Goal: Task Accomplishment & Management: Complete application form

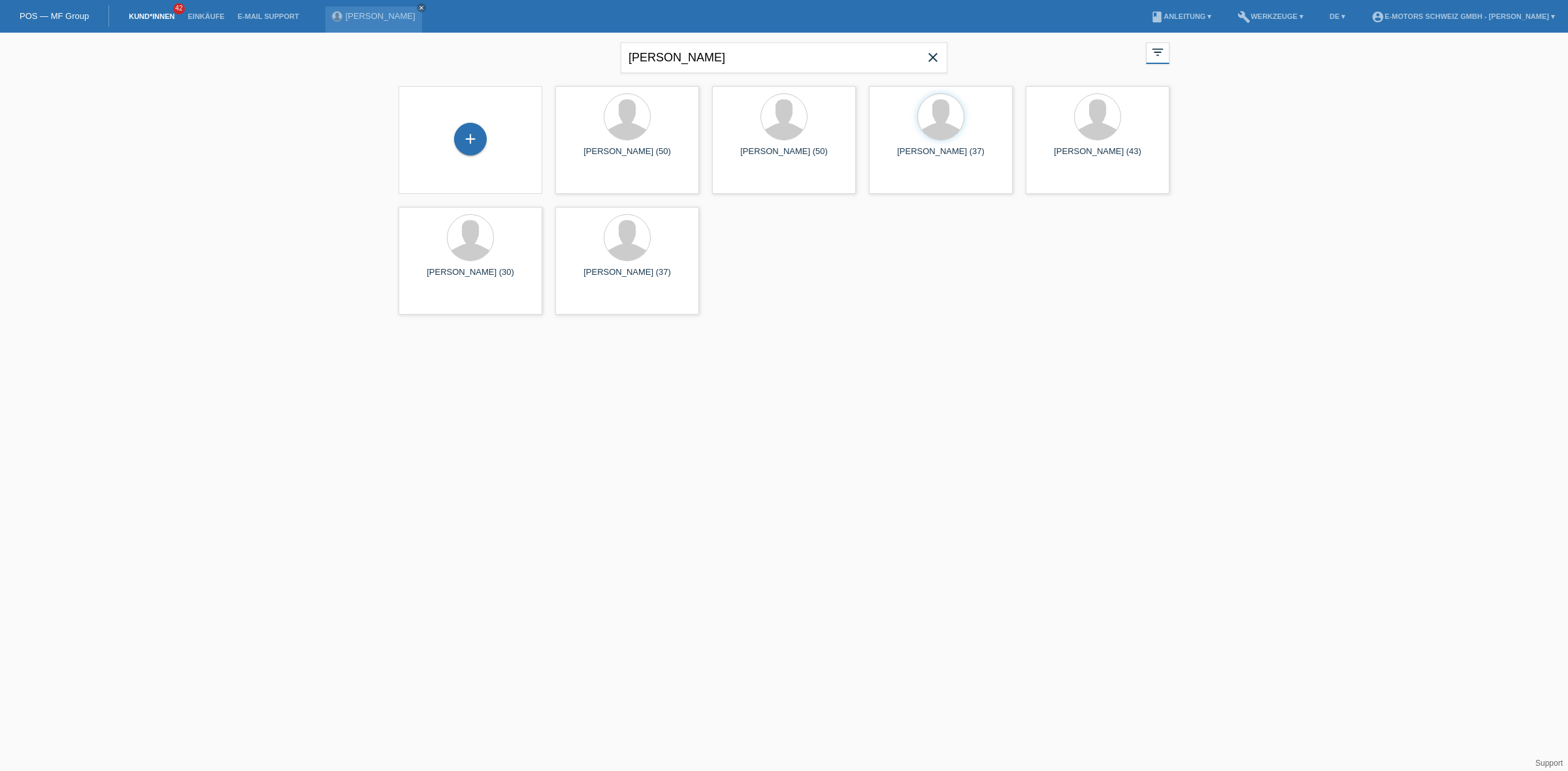
click at [402, 41] on div "robert close filter_list view_module Alle Kund*innen anzeigen star Markierte Ku…" at bounding box center [784, 56] width 784 height 47
type input "furrer"
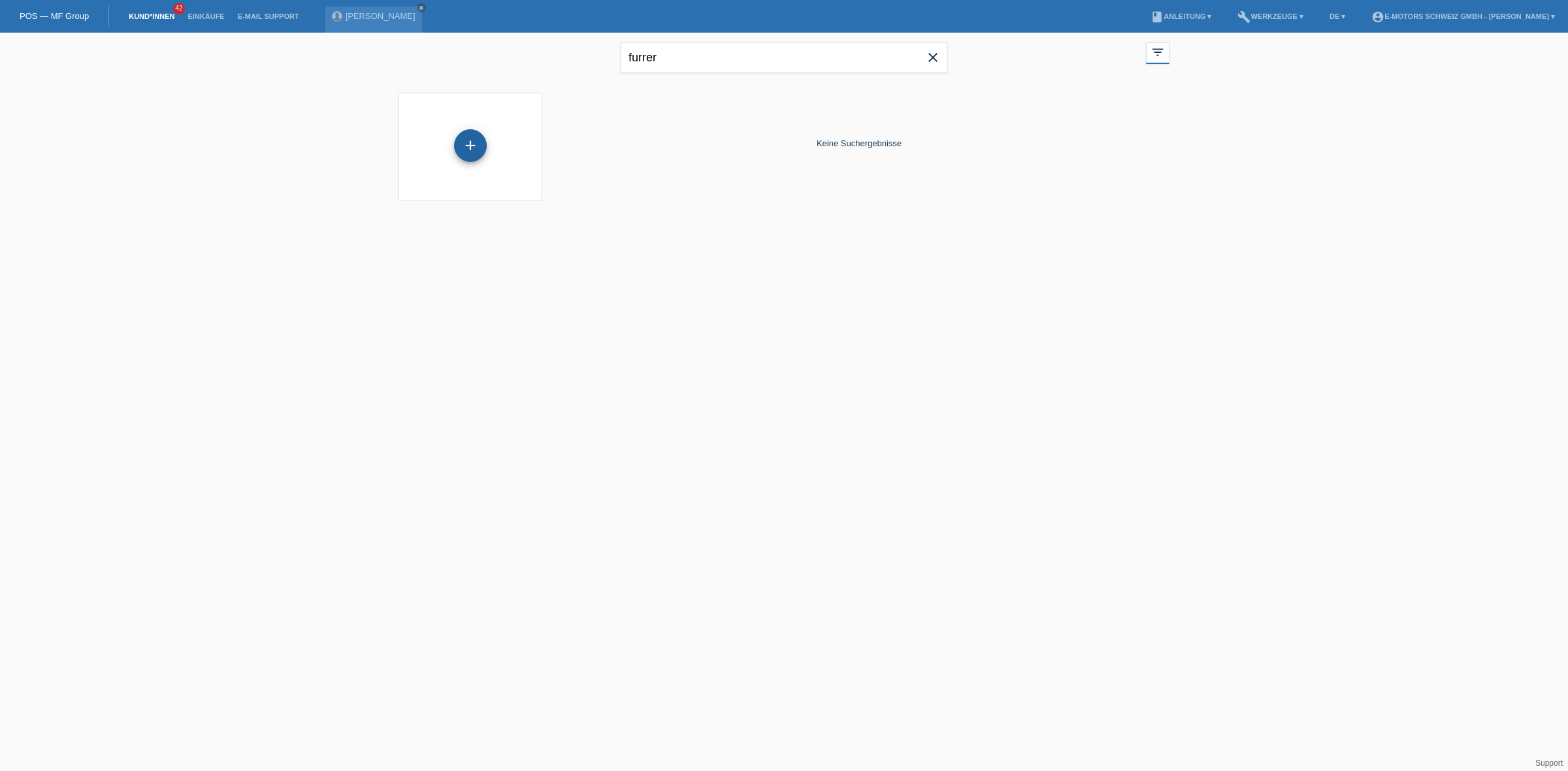
click at [467, 154] on div "+" at bounding box center [470, 146] width 33 height 33
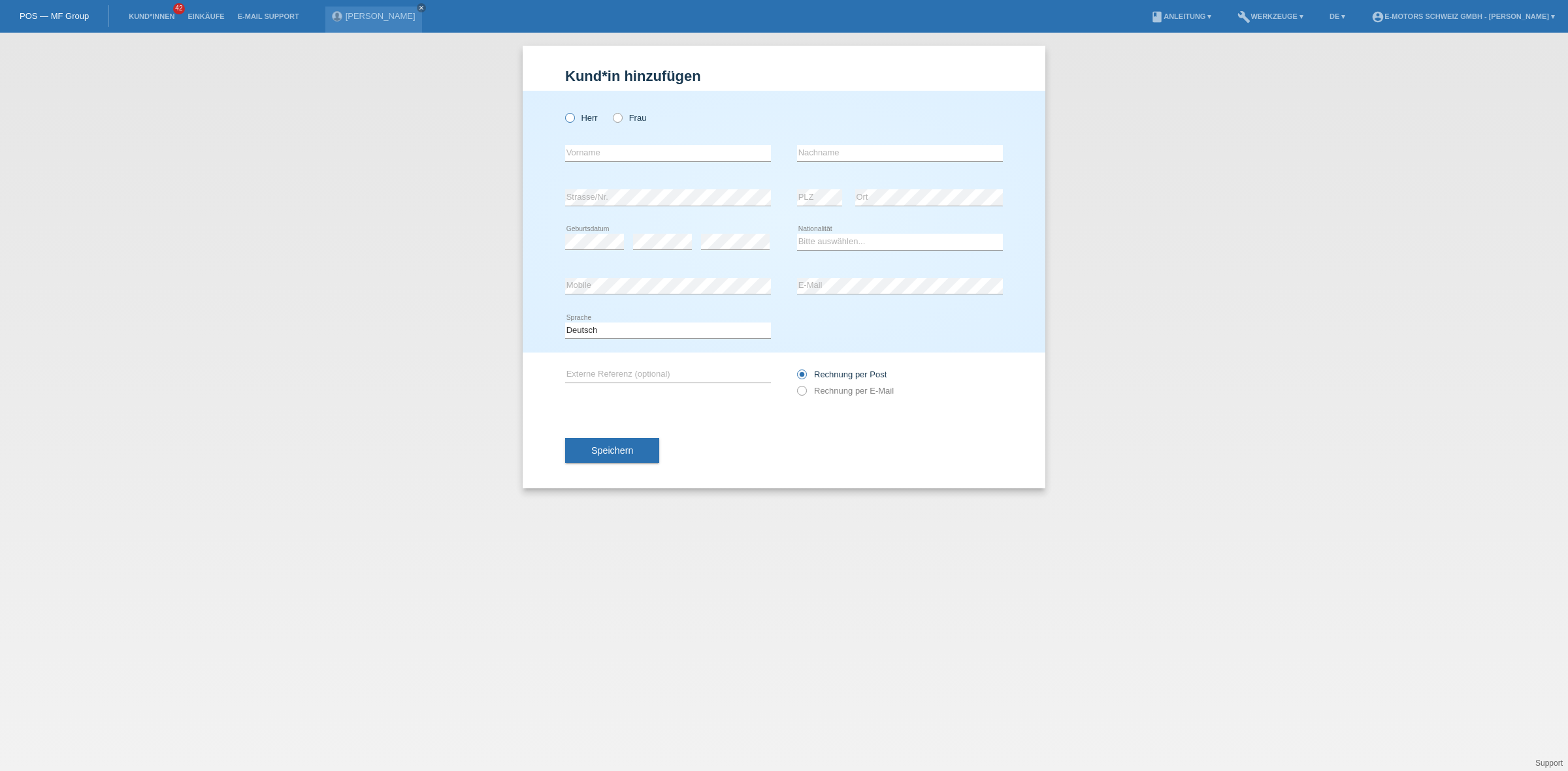
click at [563, 111] on icon at bounding box center [563, 111] width 0 height 0
click at [565, 115] on input "Herr" at bounding box center [569, 117] width 8 height 8
radio input "true"
click at [603, 149] on input "text" at bounding box center [668, 153] width 206 height 16
type input "Patrick Andre"
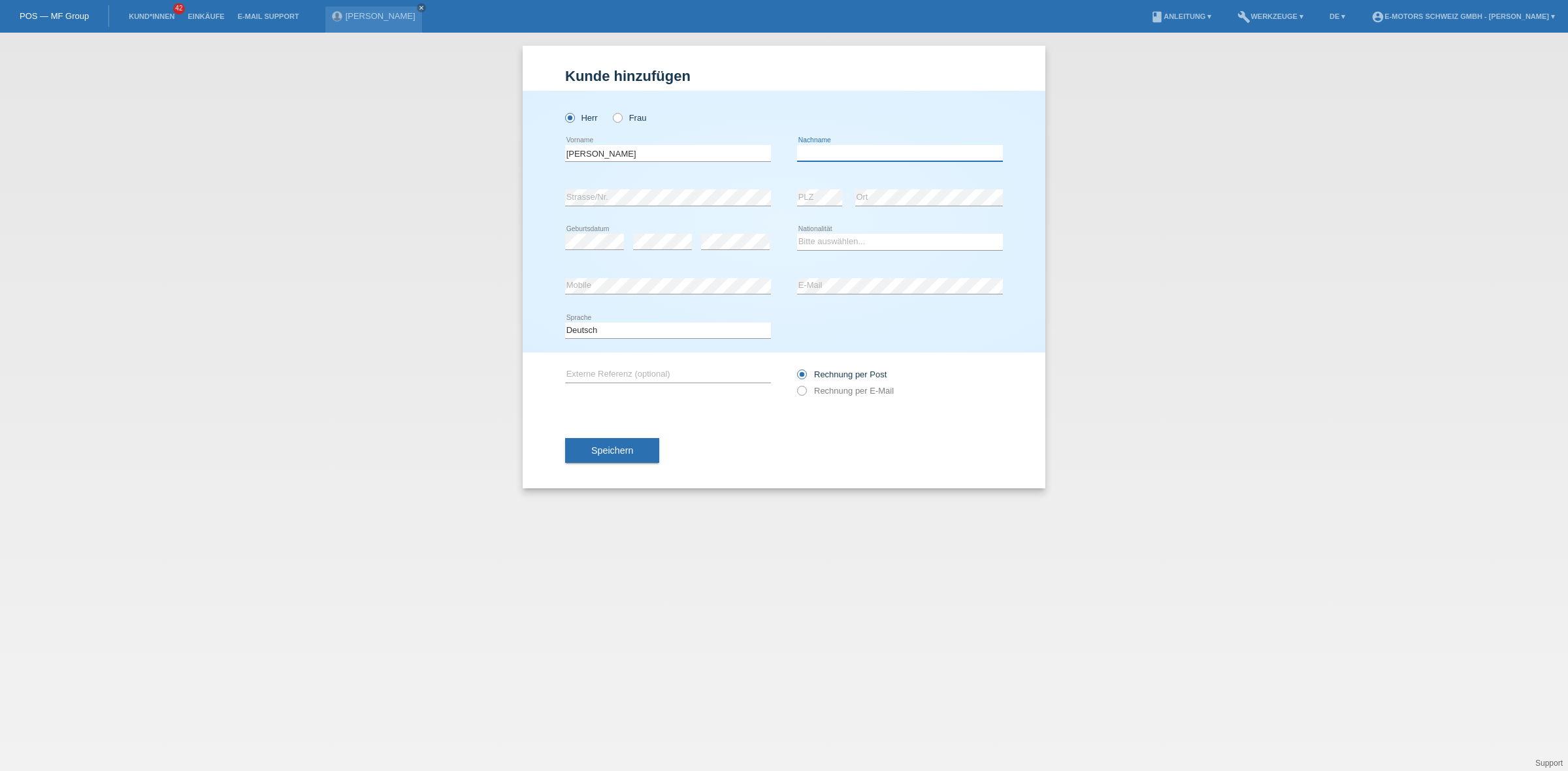
click at [856, 155] on input "text" at bounding box center [900, 153] width 206 height 16
click at [858, 154] on input "text" at bounding box center [900, 153] width 206 height 16
type input "Furrer"
drag, startPoint x: 845, startPoint y: 238, endPoint x: 837, endPoint y: 246, distance: 11.3
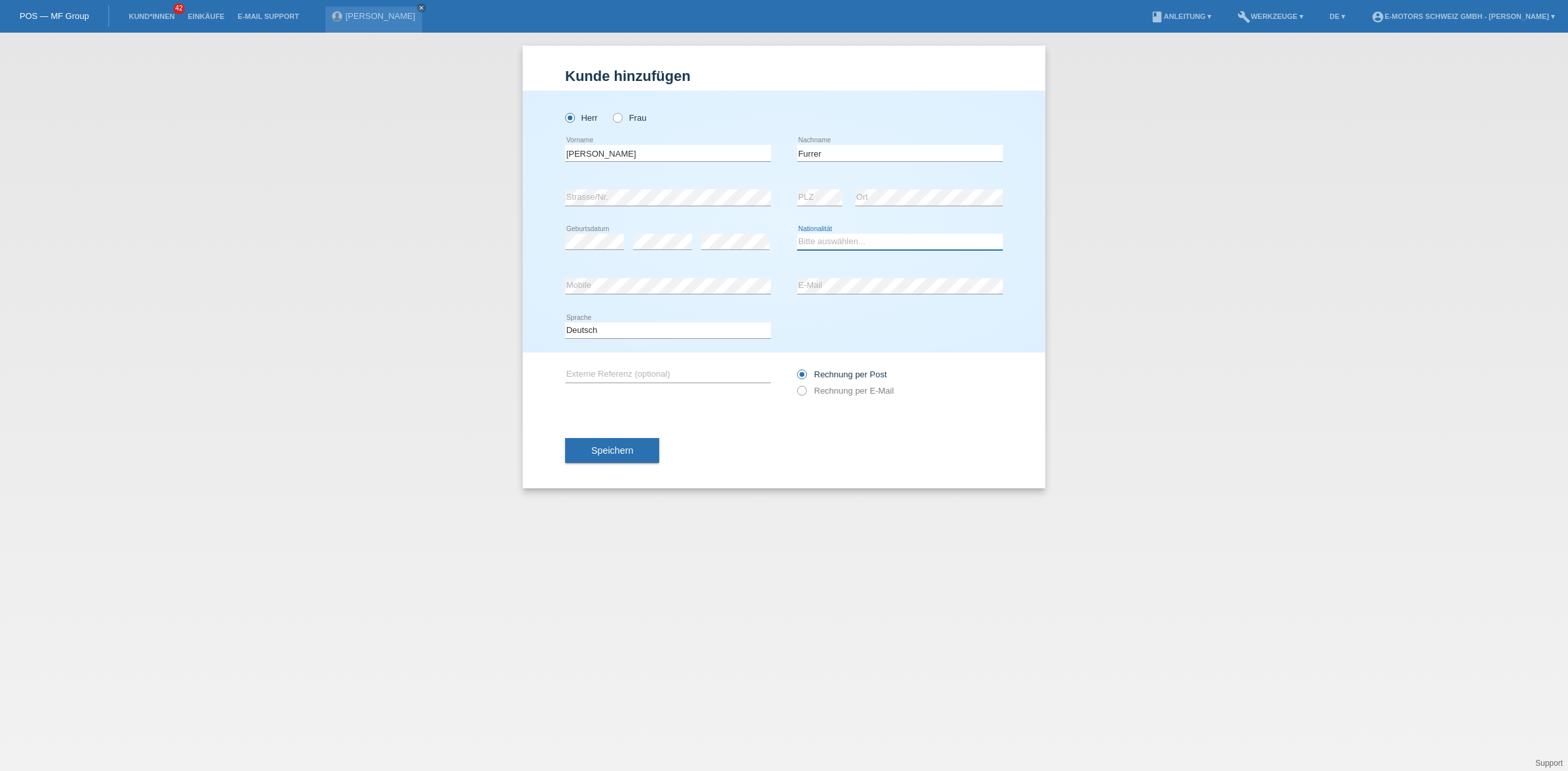
click at [845, 238] on select "Bitte auswählen... Schweiz Deutschland Liechtenstein Österreich ------------ Af…" at bounding box center [900, 242] width 206 height 16
select select "CH"
click at [797, 234] on select "Bitte auswählen... Schweiz Deutschland Liechtenstein Österreich ------------ Af…" at bounding box center [900, 242] width 206 height 16
click at [760, 296] on div "error Mobile error E-Mail" at bounding box center [784, 286] width 438 height 44
click at [726, 296] on div "error Mobile" at bounding box center [668, 286] width 206 height 44
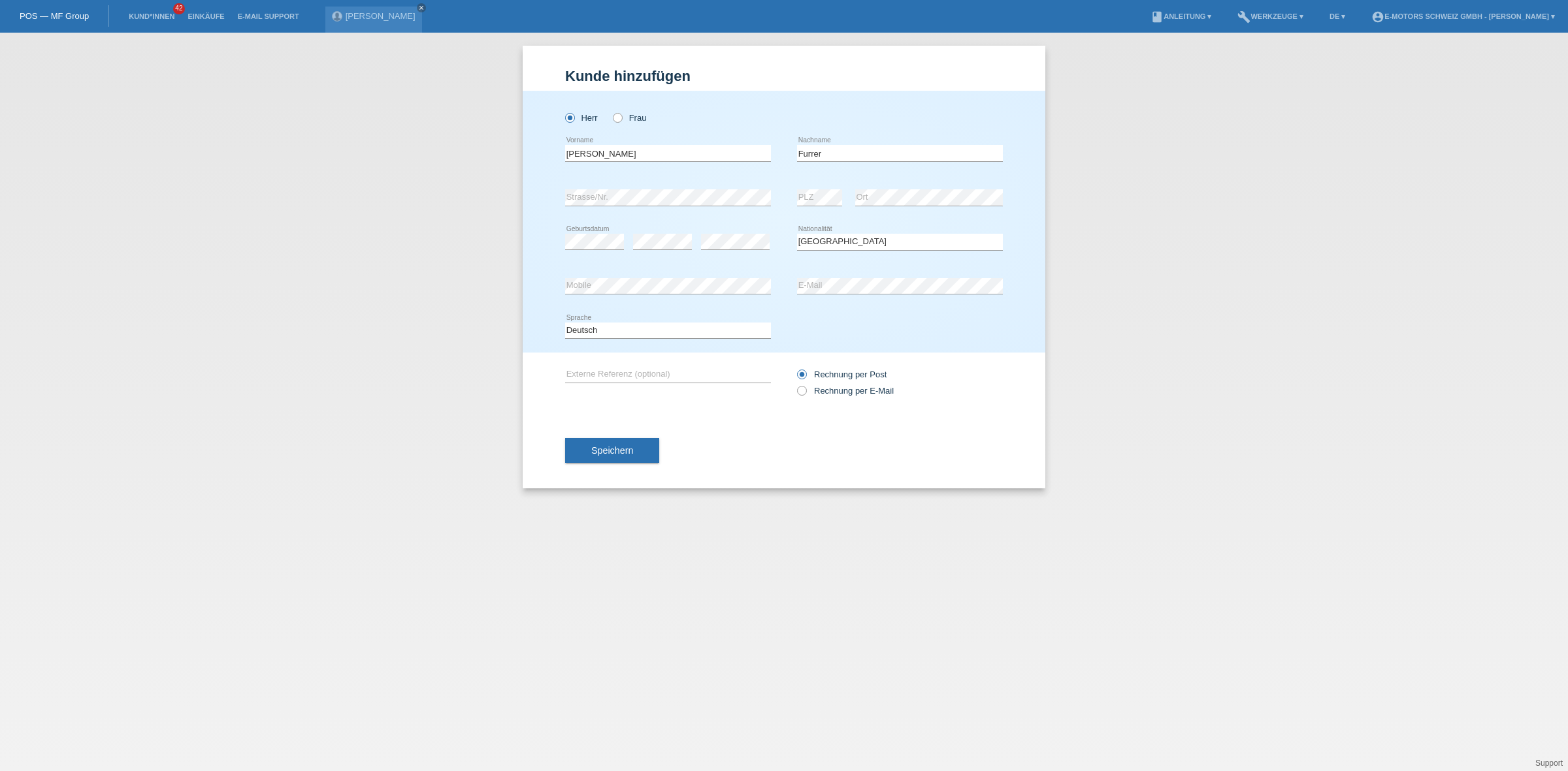
click at [853, 208] on div "error PLZ error Ort" at bounding box center [900, 197] width 206 height 44
click at [788, 193] on div "error Strasse/Nr. error PLZ error Ort" at bounding box center [784, 197] width 438 height 44
click at [654, 201] on div "error Strasse/Nr. error PLZ error Ort" at bounding box center [784, 197] width 438 height 44
click at [603, 450] on span "Speichern" at bounding box center [612, 450] width 42 height 10
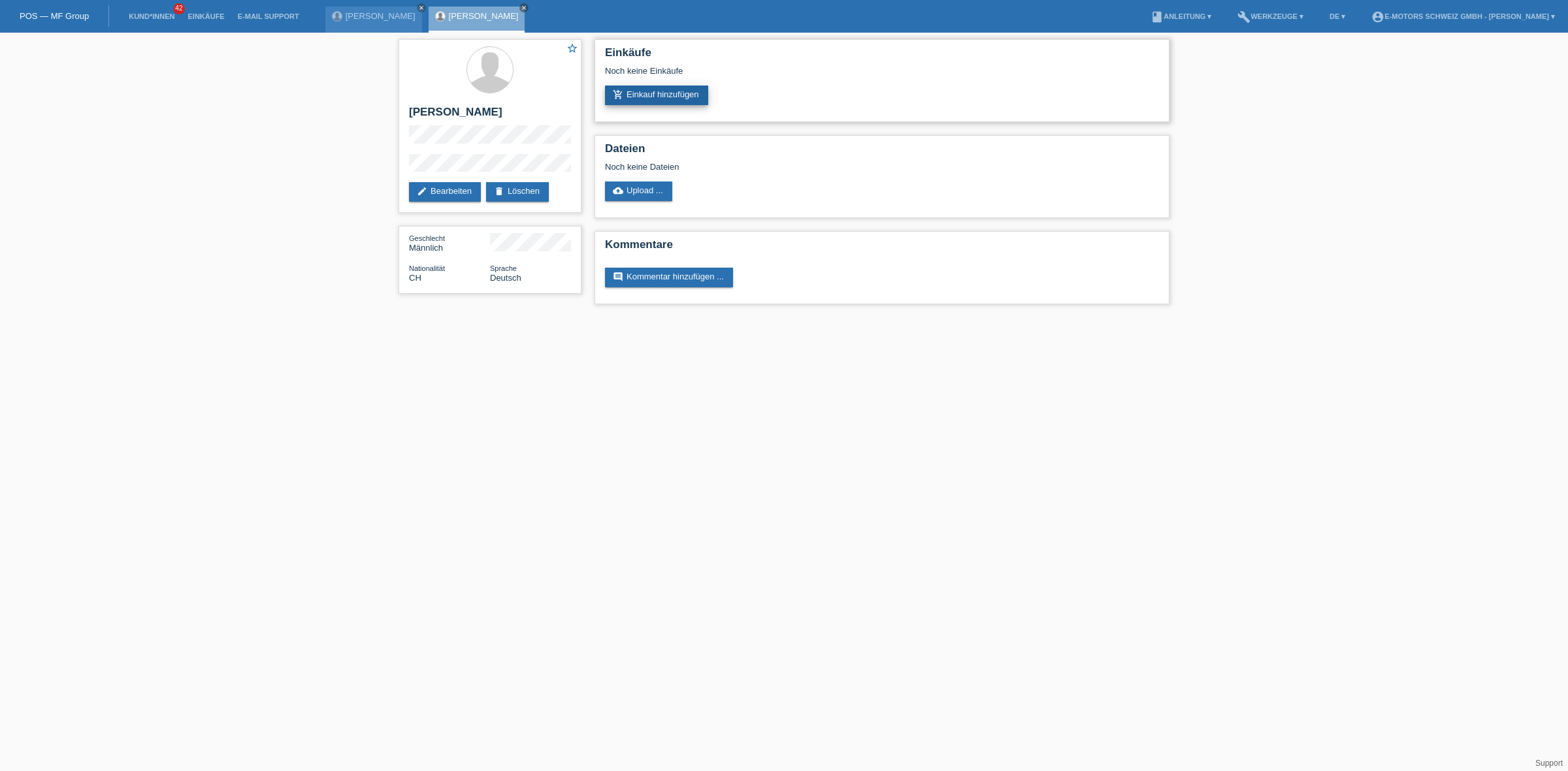
click at [690, 98] on link "add_shopping_cart Einkauf hinzufügen" at bounding box center [657, 95] width 103 height 20
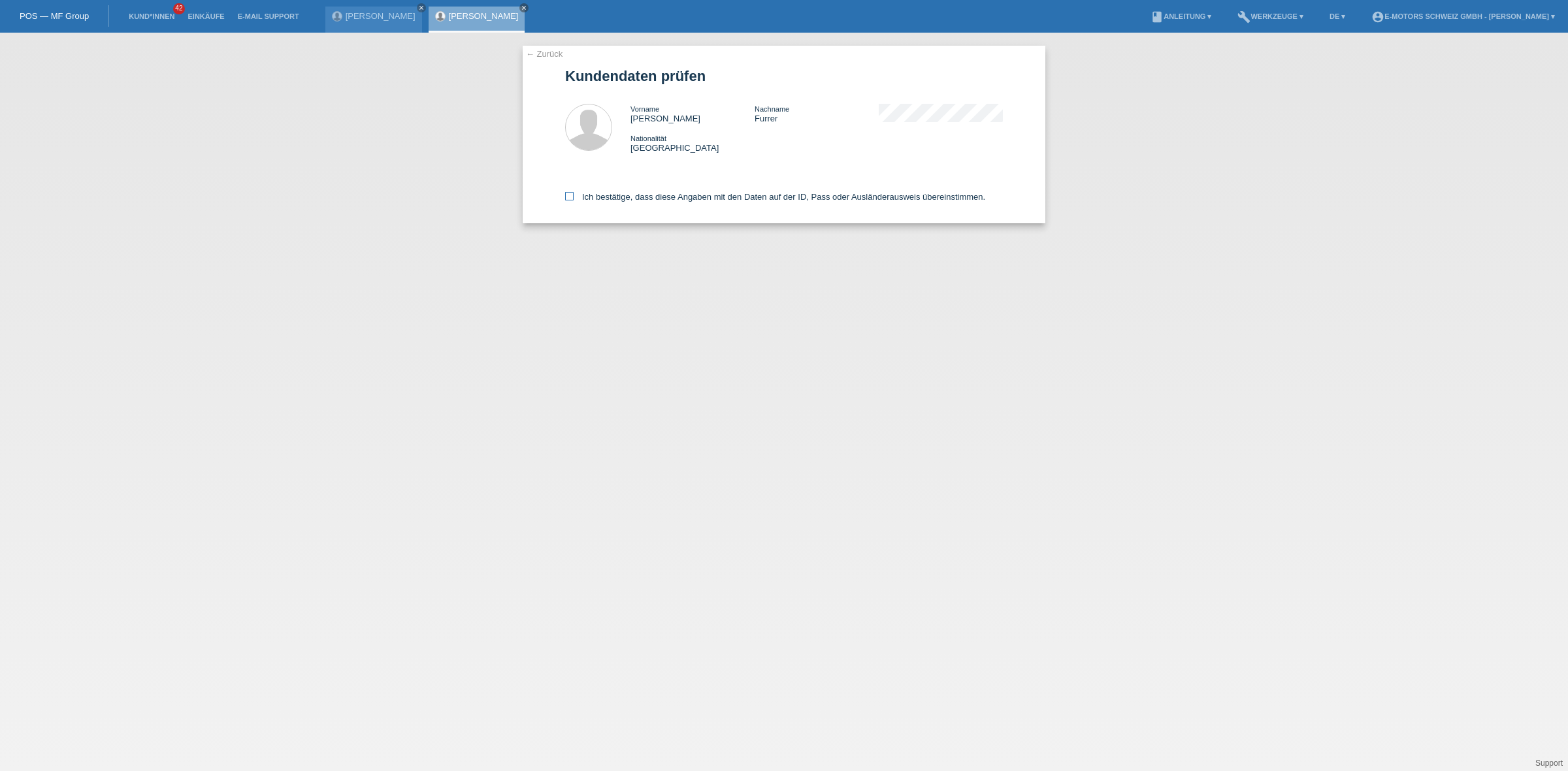
click at [667, 195] on label "Ich bestätige, dass diese Angaben mit den Daten auf der ID, Pass oder Ausländer…" at bounding box center [775, 197] width 420 height 10
click at [574, 195] on input "Ich bestätige, dass diese Angaben mit den Daten auf der ID, Pass oder Ausländer…" at bounding box center [569, 196] width 8 height 8
checkbox input "true"
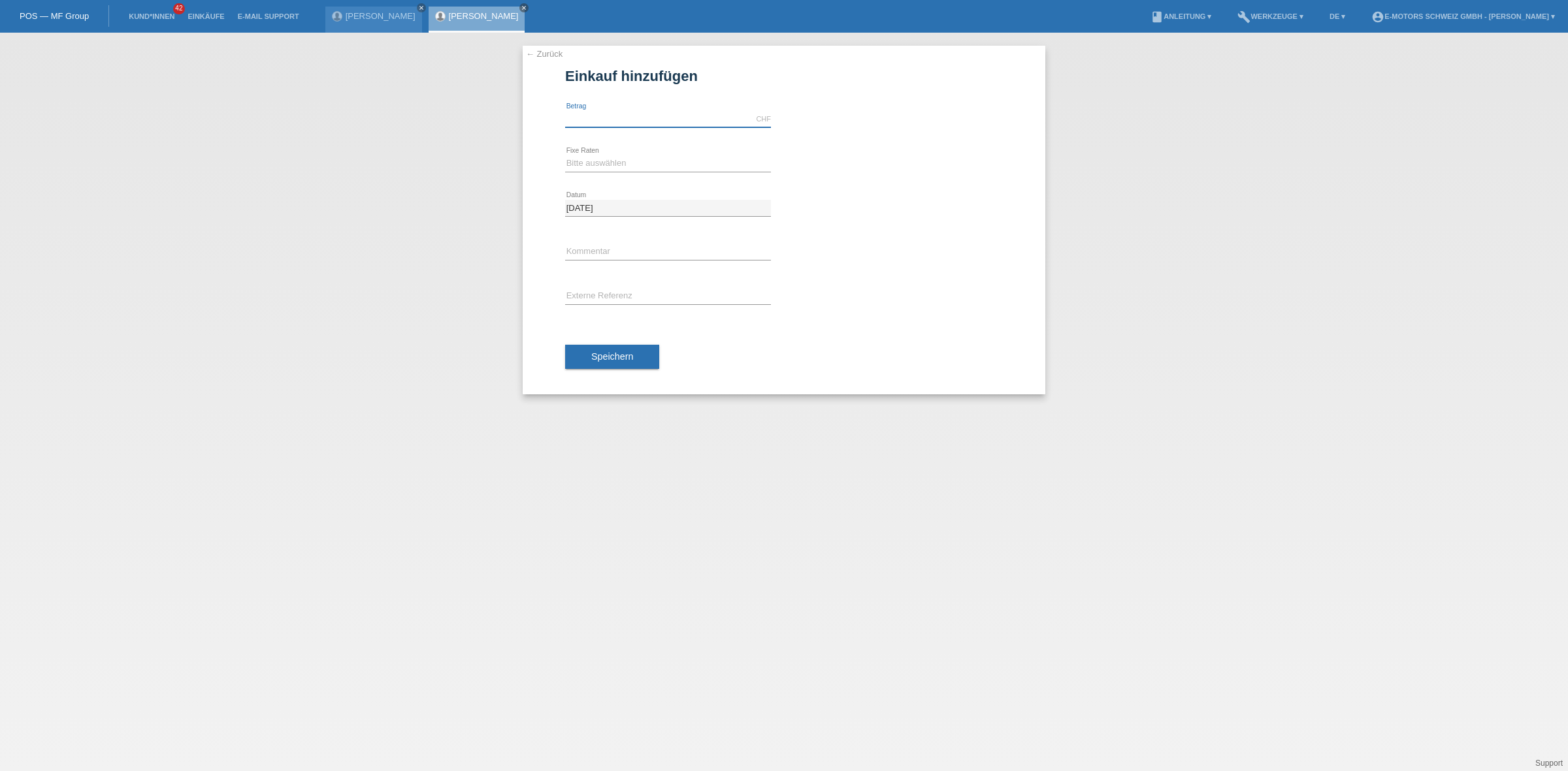
click at [609, 112] on input "text" at bounding box center [668, 119] width 206 height 16
type input "2890.00"
click at [623, 150] on div "Bitte auswählen 12 Raten 24 Raten 36 Raten 48 Raten error Fixe Raten" at bounding box center [668, 163] width 206 height 44
click at [618, 159] on select "Bitte auswählen 12 Raten 24 Raten 36 Raten 48 Raten" at bounding box center [668, 163] width 206 height 16
select select "214"
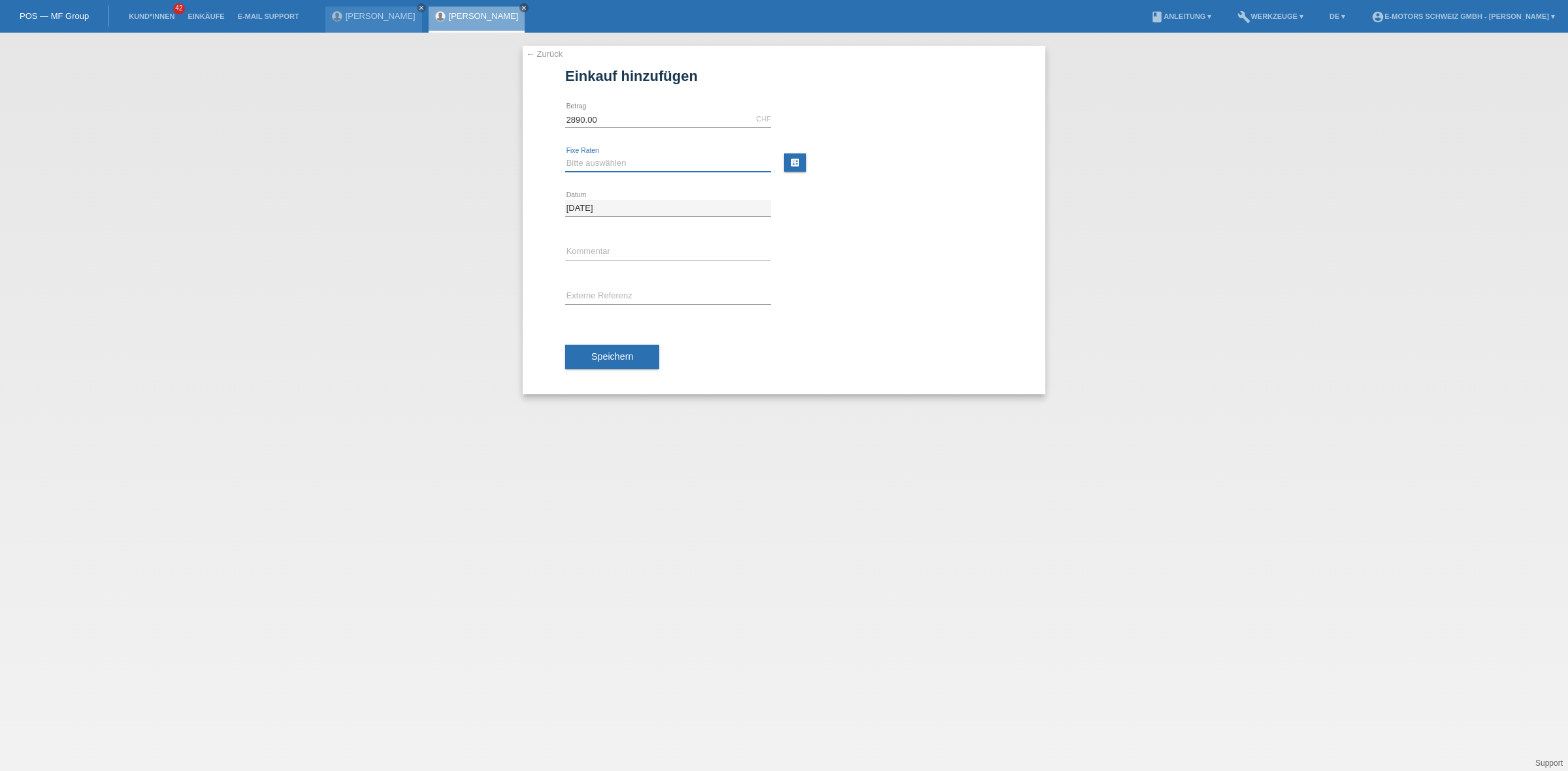
click at [565, 155] on select "Bitte auswählen 12 Raten 24 Raten 36 Raten 48 Raten" at bounding box center [668, 163] width 206 height 16
click at [609, 348] on button "Speichern" at bounding box center [612, 357] width 94 height 24
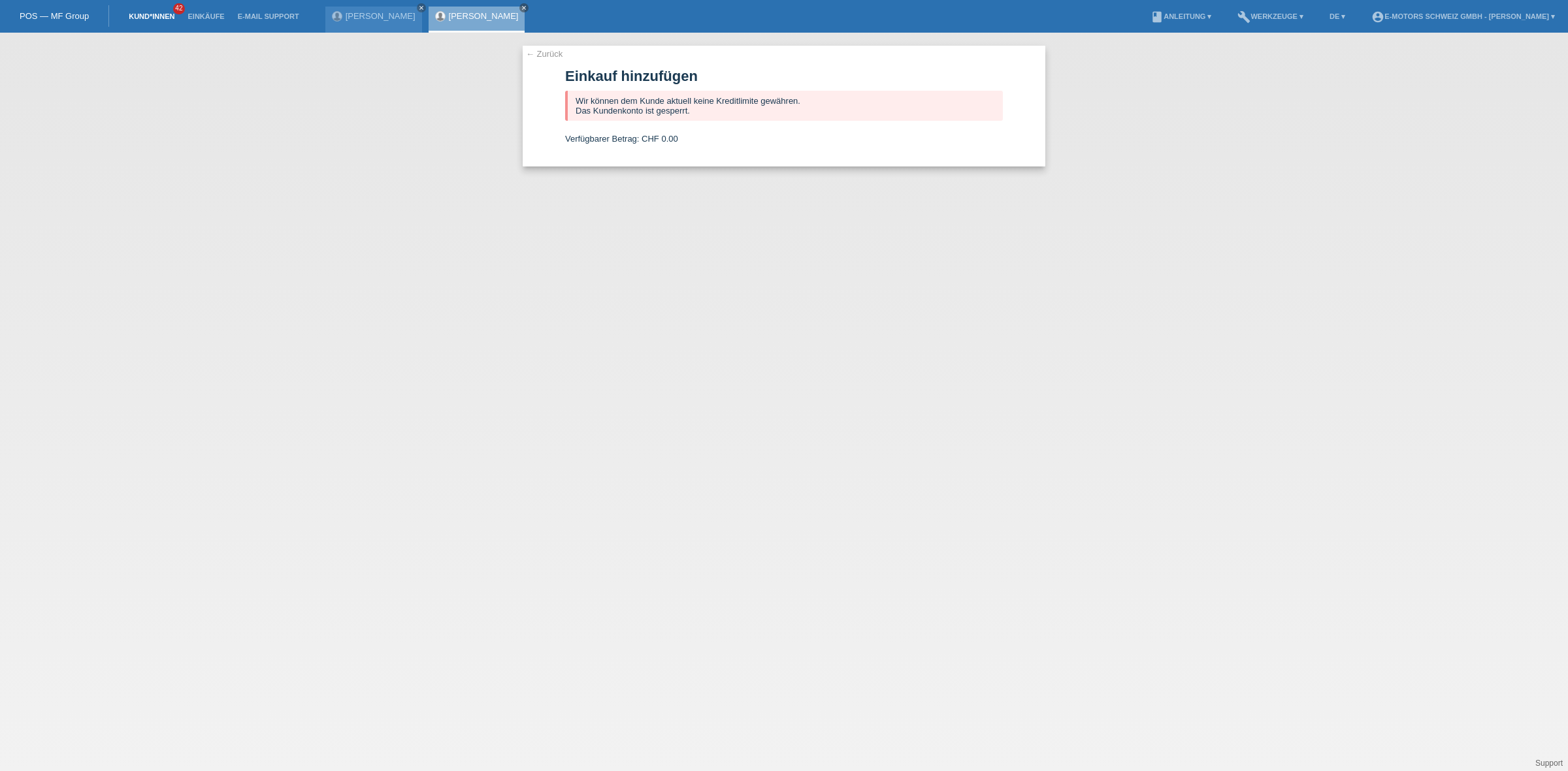
click at [161, 20] on link "Kund*innen" at bounding box center [151, 16] width 59 height 8
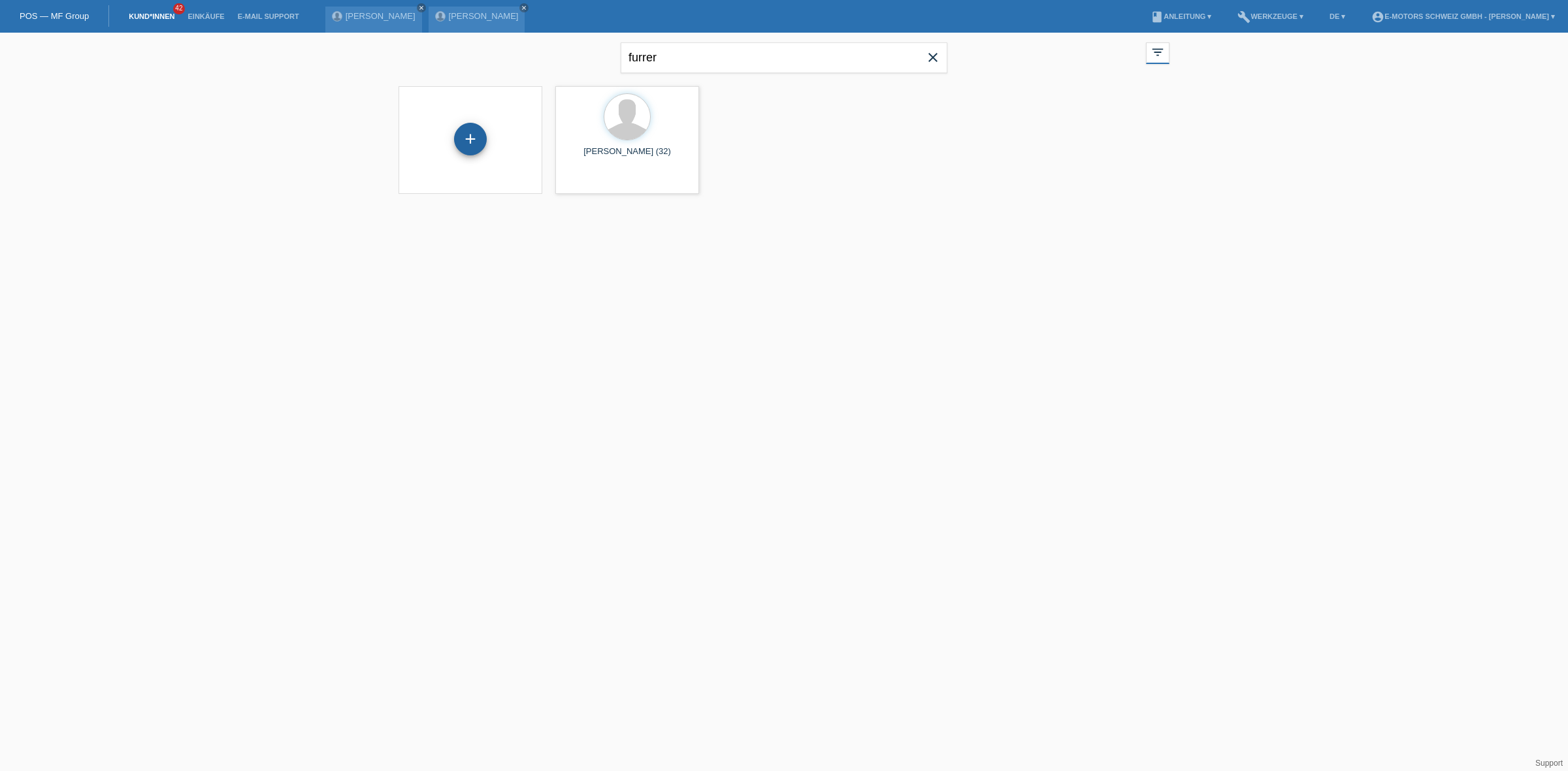
click at [468, 150] on div "+" at bounding box center [470, 139] width 33 height 33
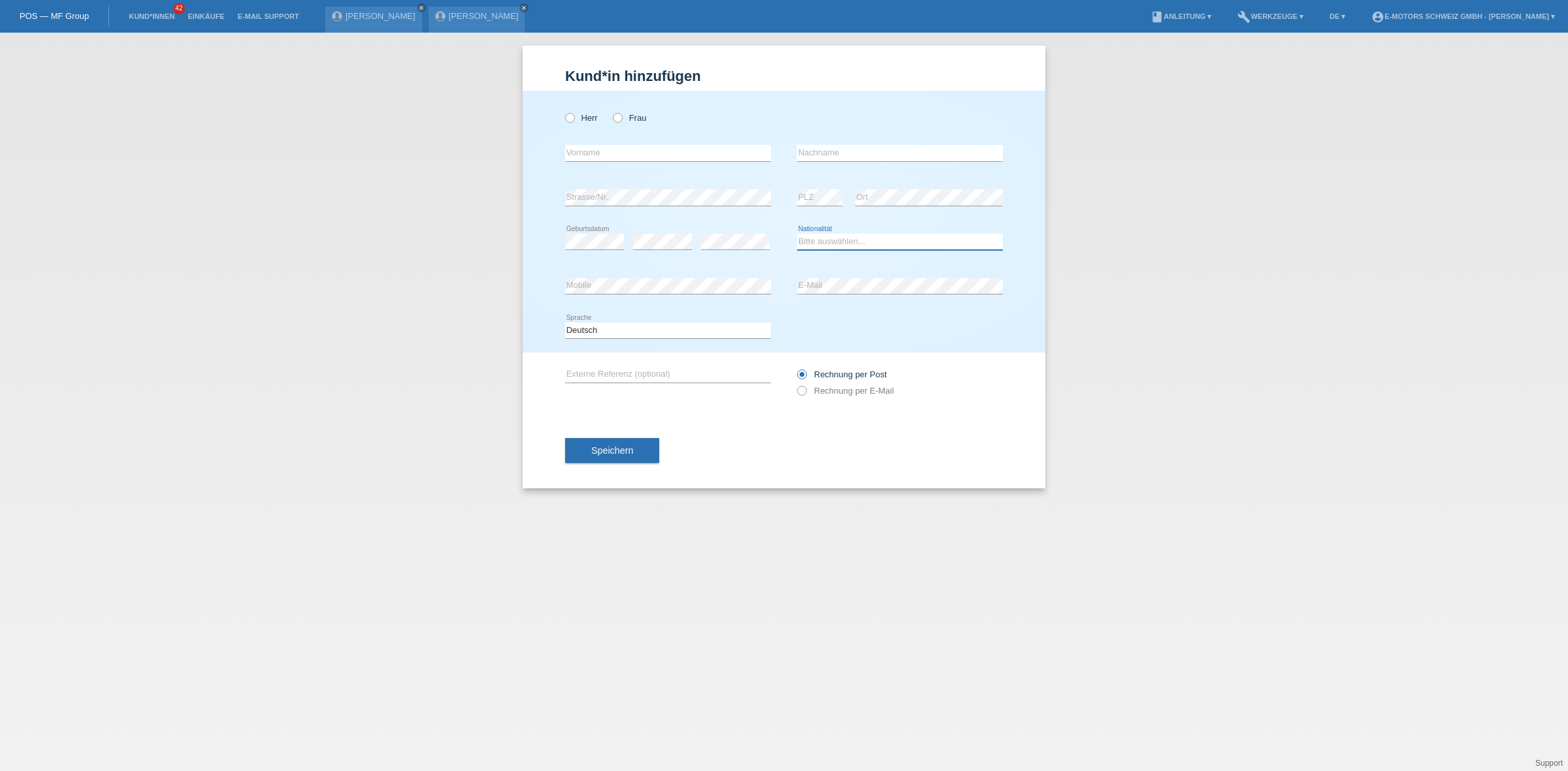
click at [881, 234] on select "Bitte auswählen... Schweiz Deutschland Liechtenstein Österreich ------------ Af…" at bounding box center [900, 242] width 206 height 16
click at [797, 234] on select "Bitte auswählen... Schweiz Deutschland Liechtenstein Österreich ------------ Af…" at bounding box center [900, 242] width 206 height 16
click at [893, 239] on select "Bitte auswählen... Schweiz Deutschland Liechtenstein Österreich ------------ Af…" at bounding box center [900, 242] width 206 height 16
select select "XK"
click at [797, 234] on select "Bitte auswählen... Schweiz Deutschland Liechtenstein Österreich ------------ Af…" at bounding box center [900, 242] width 206 height 16
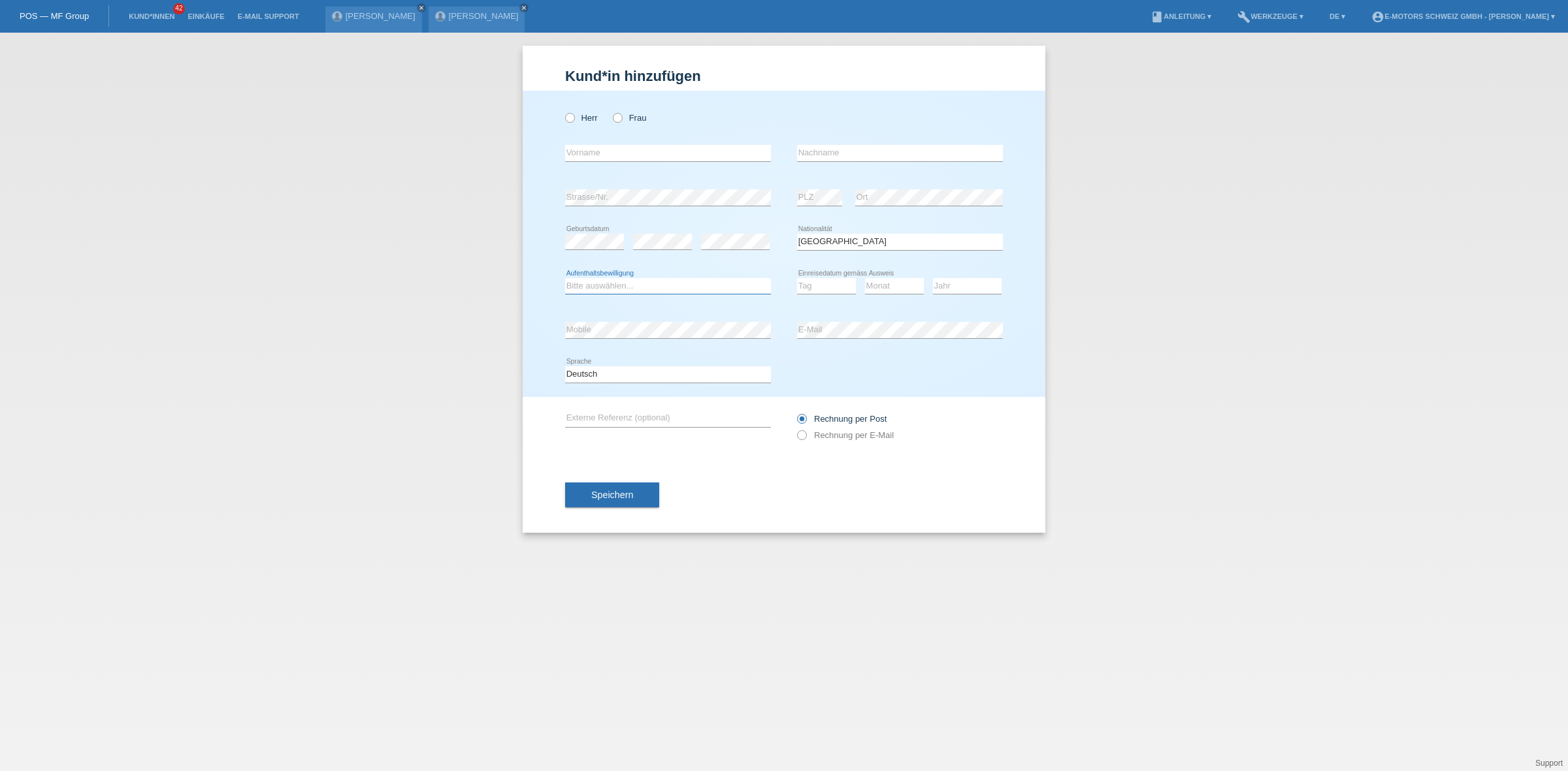
click at [658, 283] on select "Bitte auswählen... C B B - Flüchtlingsstatus Andere" at bounding box center [668, 286] width 206 height 16
select select "B"
click at [565, 278] on select "Bitte auswählen... C B B - Flüchtlingsstatus Andere" at bounding box center [668, 286] width 206 height 16
click at [627, 115] on label "Frau" at bounding box center [629, 118] width 33 height 10
click at [622, 115] on input "Frau" at bounding box center [617, 117] width 8 height 8
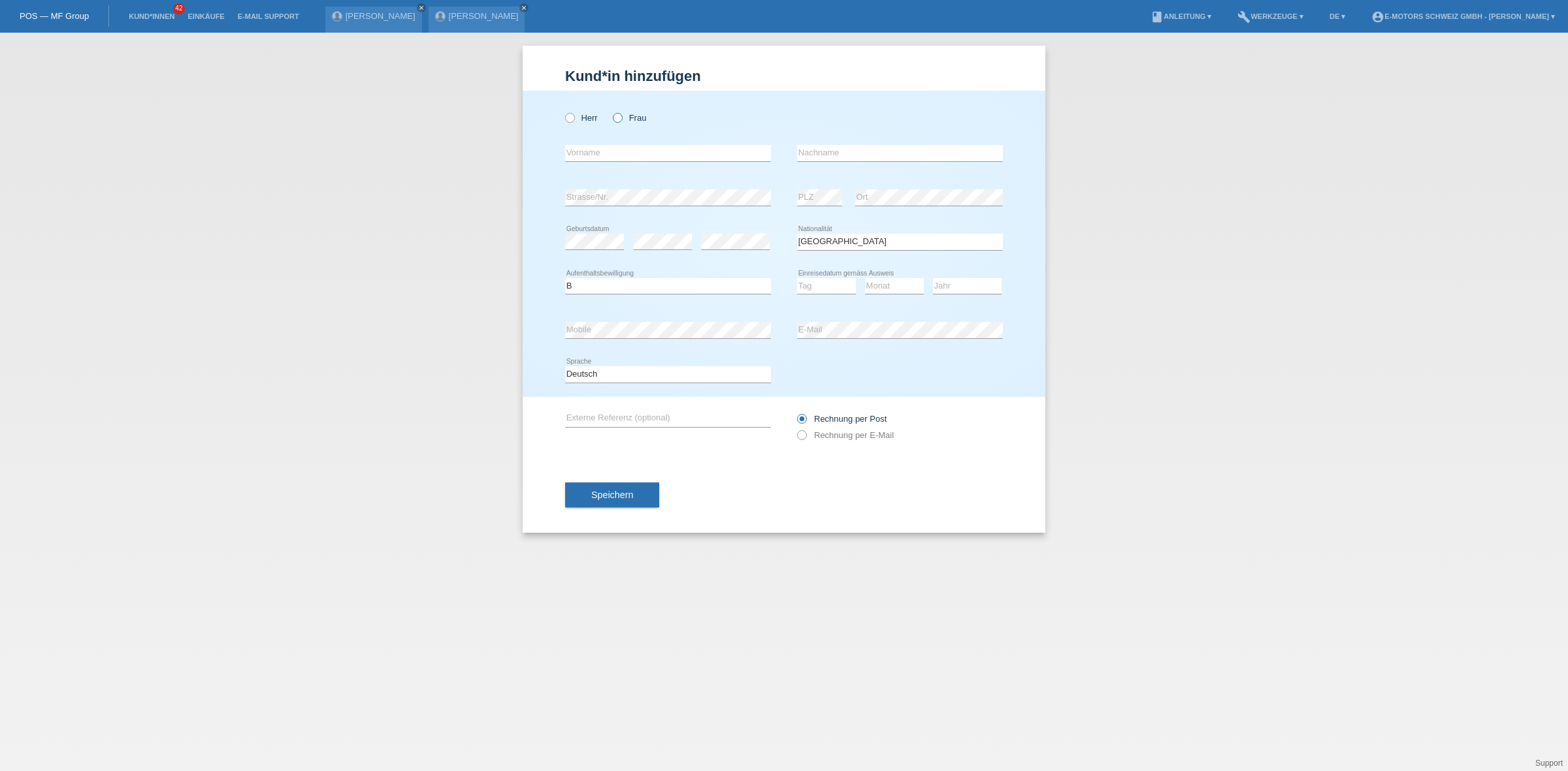
radio input "true"
click at [651, 149] on input "text" at bounding box center [668, 153] width 206 height 16
click at [717, 154] on input "text" at bounding box center [668, 153] width 206 height 16
click at [722, 125] on div "Herr Frau" at bounding box center [668, 118] width 206 height 27
click at [712, 148] on input "text" at bounding box center [668, 153] width 206 height 16
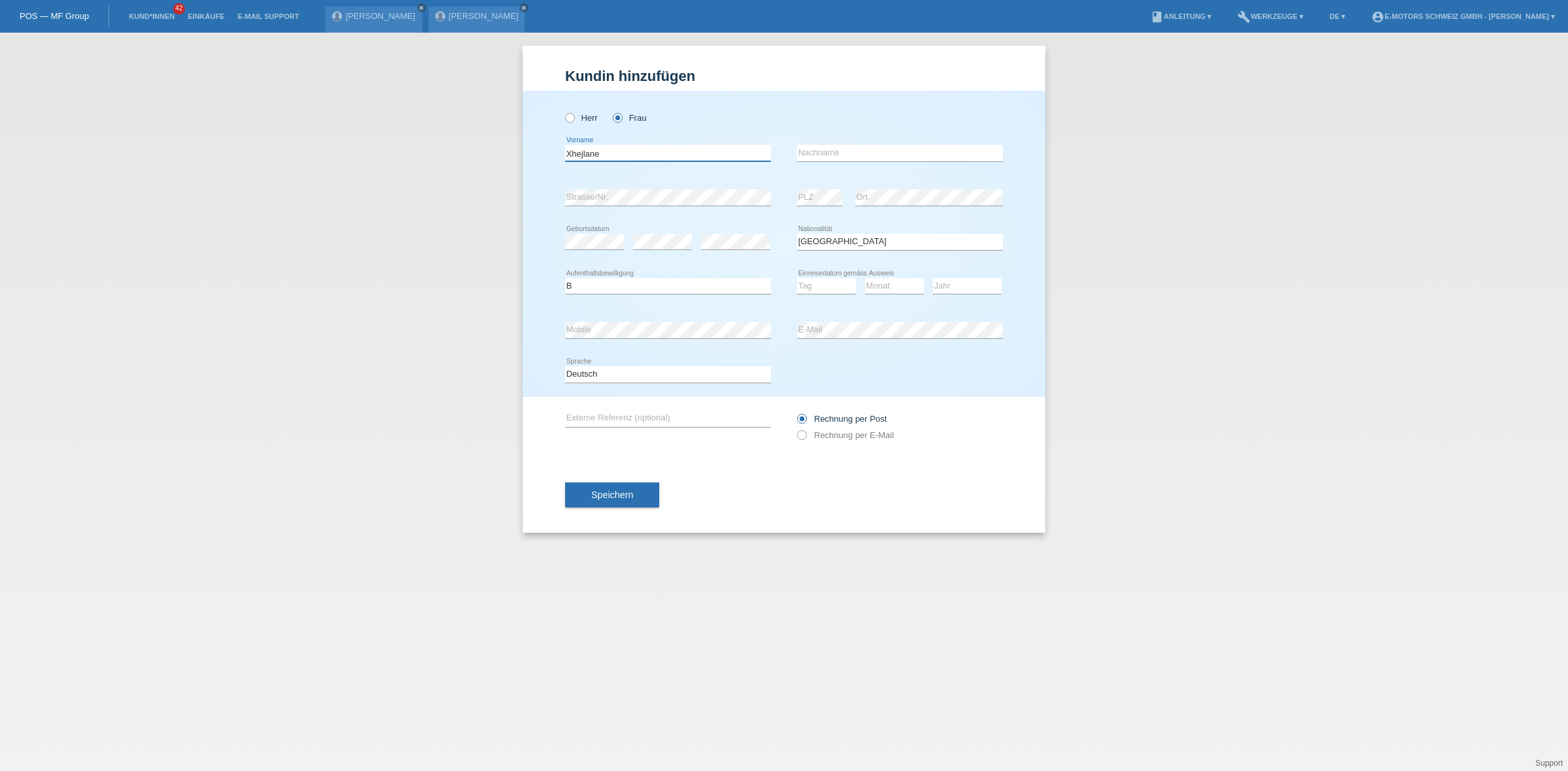
type input "Xhejlane"
click at [834, 151] on input "text" at bounding box center [900, 153] width 206 height 16
type input "Isaki"
click at [507, 335] on div "Kund*in hinzufügen Kunde hinzufügen Kundin hinzufügen Herr Frau Xhejlane error …" at bounding box center [784, 401] width 1568 height 738
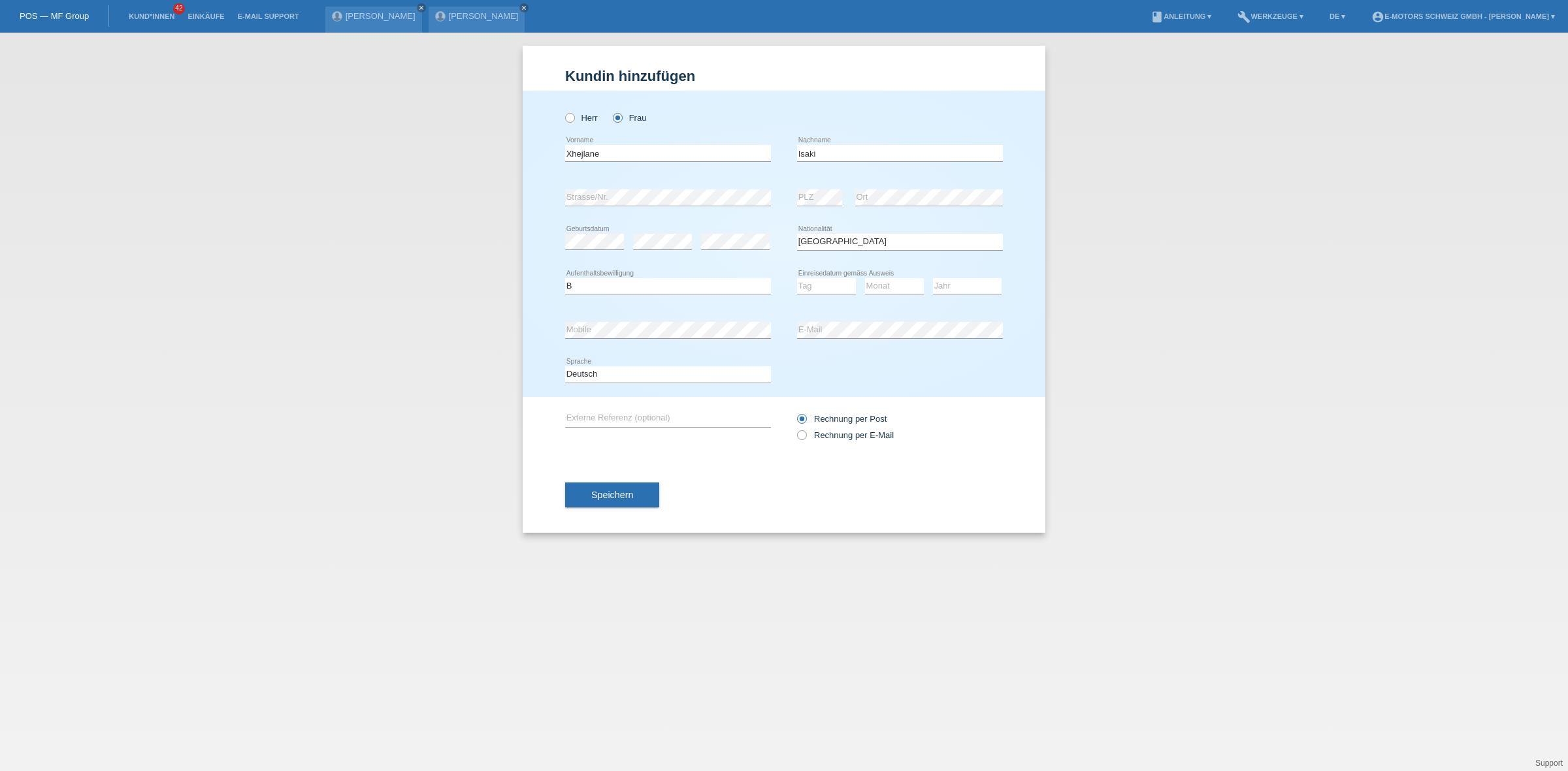
click at [932, 361] on div "Deutsch Français Italiano English error Sprache" at bounding box center [784, 374] width 438 height 44
click at [837, 284] on select "Tag 01 02 03 04 05 06 07 08 09 10 11" at bounding box center [827, 286] width 59 height 16
select select "26"
click at [797, 278] on select "Tag 01 02 03 04 05 06 07 08 09 10 11" at bounding box center [827, 286] width 59 height 16
click at [886, 287] on select "Monat 01 02 03 04 05 06 07 08 09 10 11" at bounding box center [895, 286] width 59 height 16
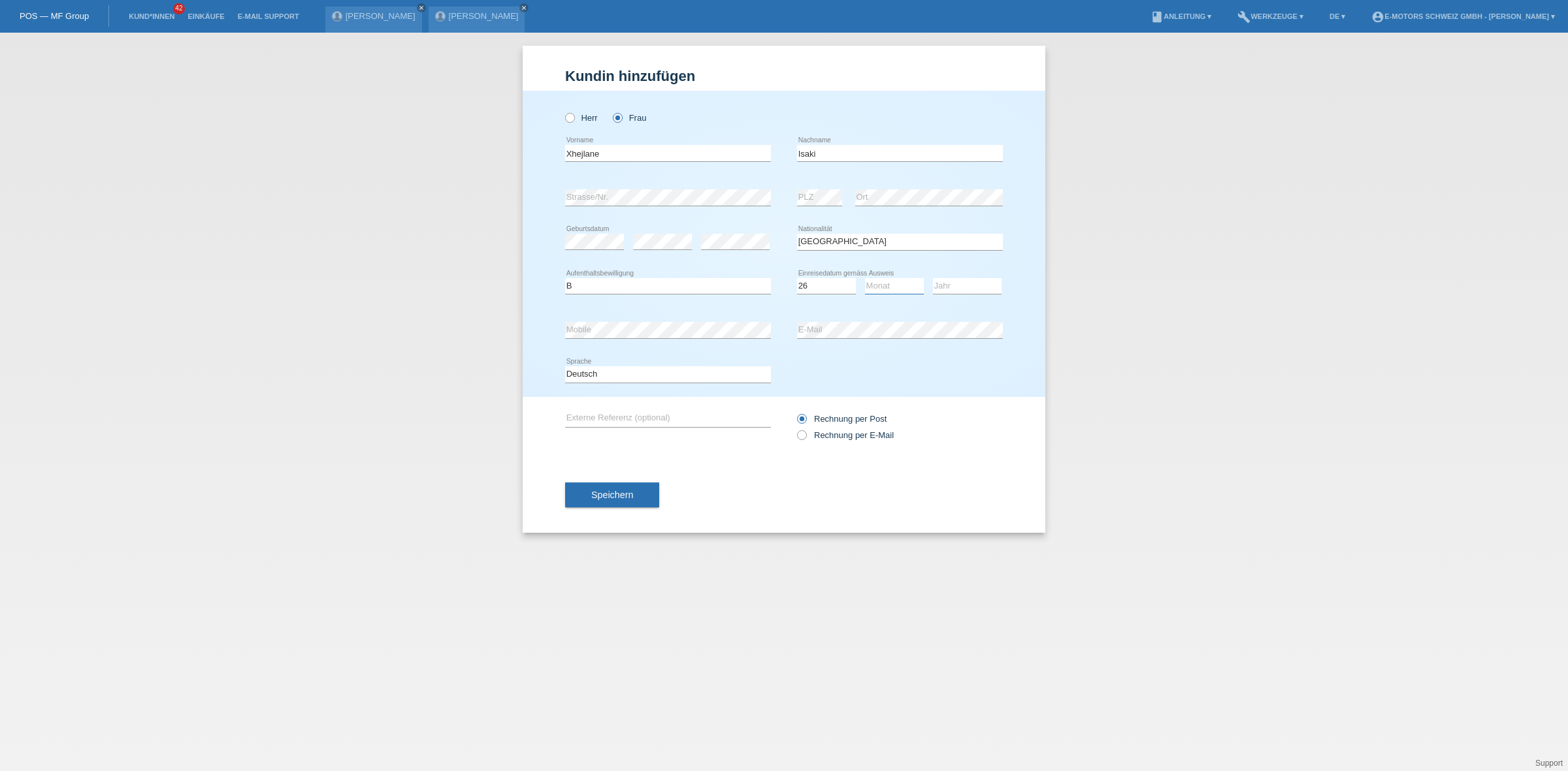
select select "10"
click at [865, 278] on select "Monat 01 02 03 04 05 06 07 08 09 10 11" at bounding box center [895, 286] width 59 height 16
click at [938, 291] on select "Jahr 2025 2024 2023 2022 2021 2020 2019 2018 2017 2016 2015 2014 2013 2012 2011…" at bounding box center [967, 286] width 69 height 16
select select "2018"
click at [933, 278] on select "Jahr 2025 2024 2023 2022 2021 2020 2019 2018 2017 2016 2015 2014 2013 2012 2011…" at bounding box center [967, 286] width 69 height 16
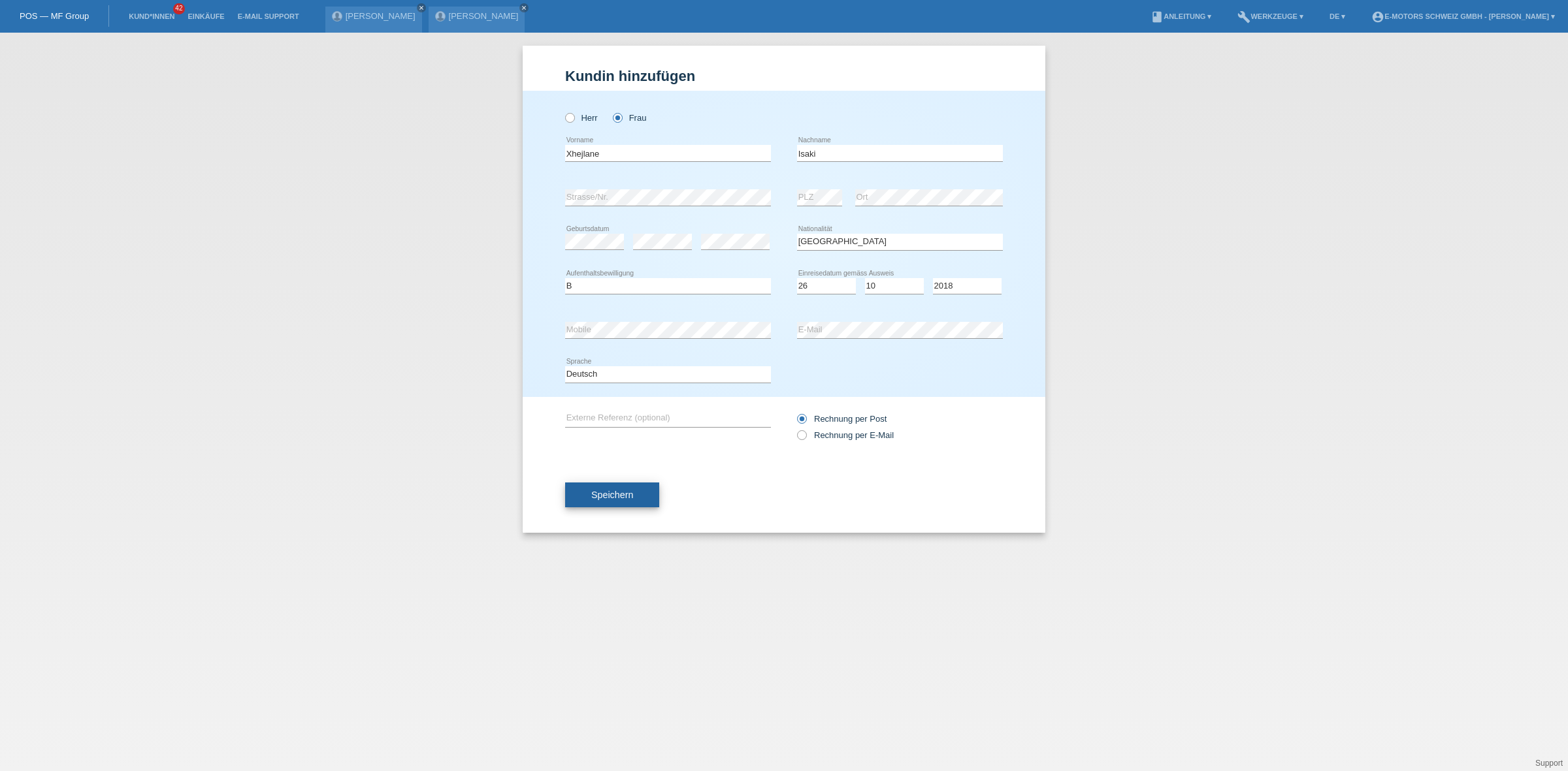
click at [603, 497] on button "Speichern" at bounding box center [612, 495] width 94 height 24
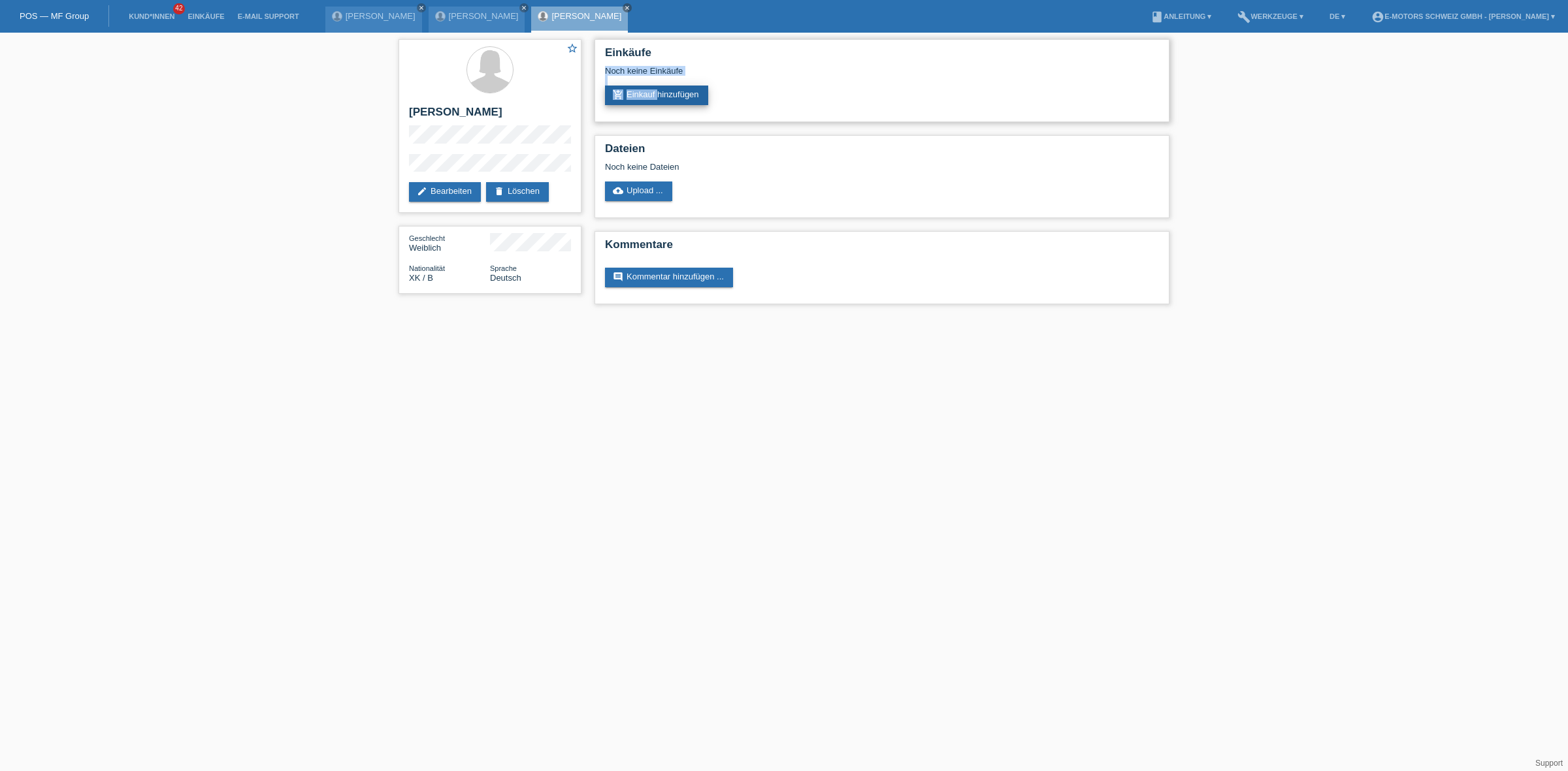
drag, startPoint x: 0, startPoint y: 0, endPoint x: 658, endPoint y: 101, distance: 665.7
click at [658, 101] on div "Einkäufe Noch keine Einkäufe add_shopping_cart Einkauf hinzufügen" at bounding box center [882, 81] width 575 height 83
click at [660, 99] on link "add_shopping_cart Einkauf hinzufügen" at bounding box center [657, 95] width 103 height 20
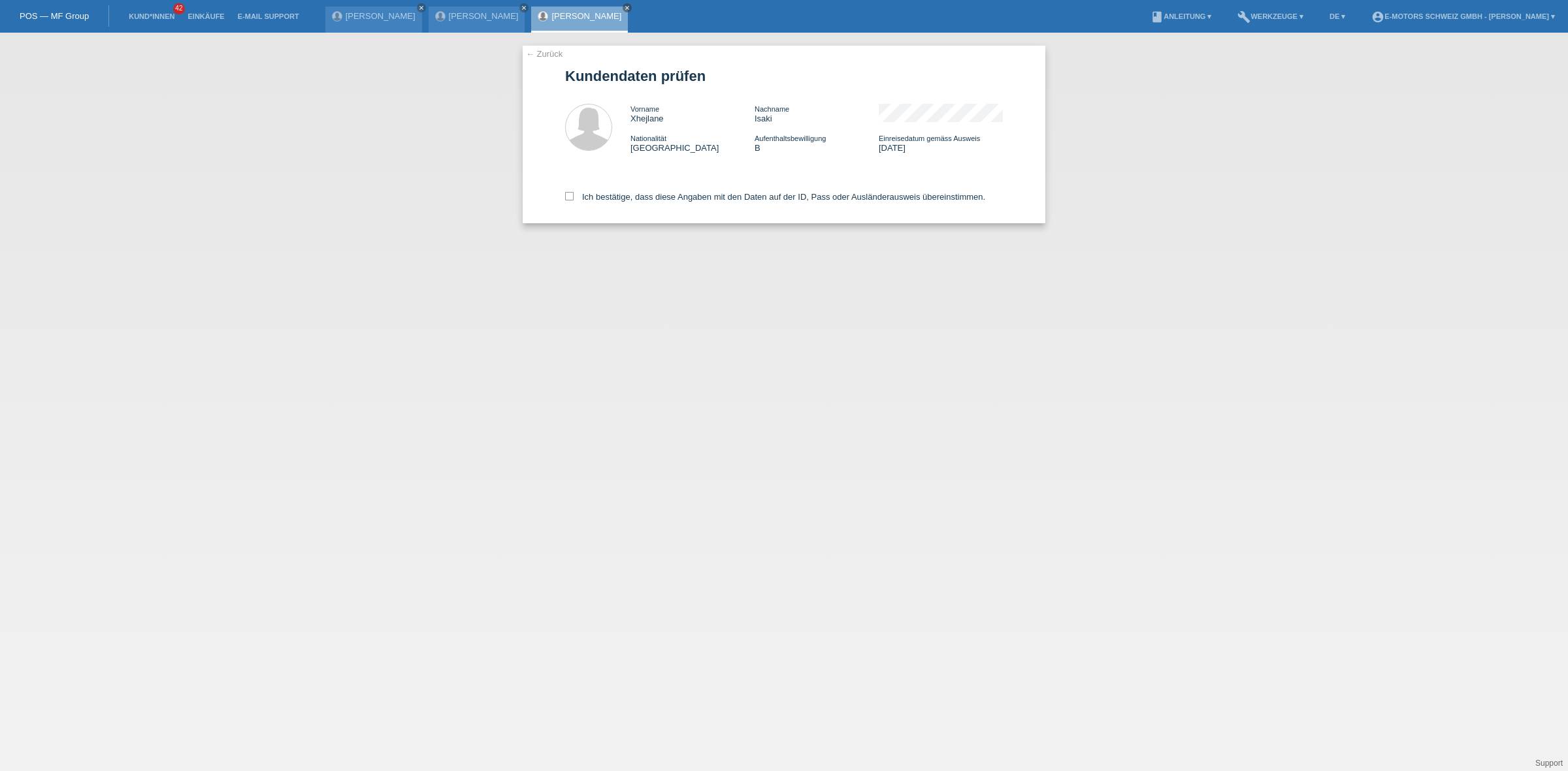
click at [636, 206] on div "Ich bestätige, dass diese Angaben mit den Daten auf der ID, Pass oder Ausländer…" at bounding box center [784, 195] width 438 height 57
click at [636, 201] on div "Ich bestätige, dass diese Angaben mit den Daten auf der ID, Pass oder Ausländer…" at bounding box center [784, 195] width 438 height 57
click at [636, 193] on label "Ich bestätige, dass diese Angaben mit den Daten auf der ID, Pass oder Ausländer…" at bounding box center [775, 197] width 420 height 10
click at [574, 193] on input "Ich bestätige, dass diese Angaben mit den Daten auf der ID, Pass oder Ausländer…" at bounding box center [569, 196] width 8 height 8
checkbox input "true"
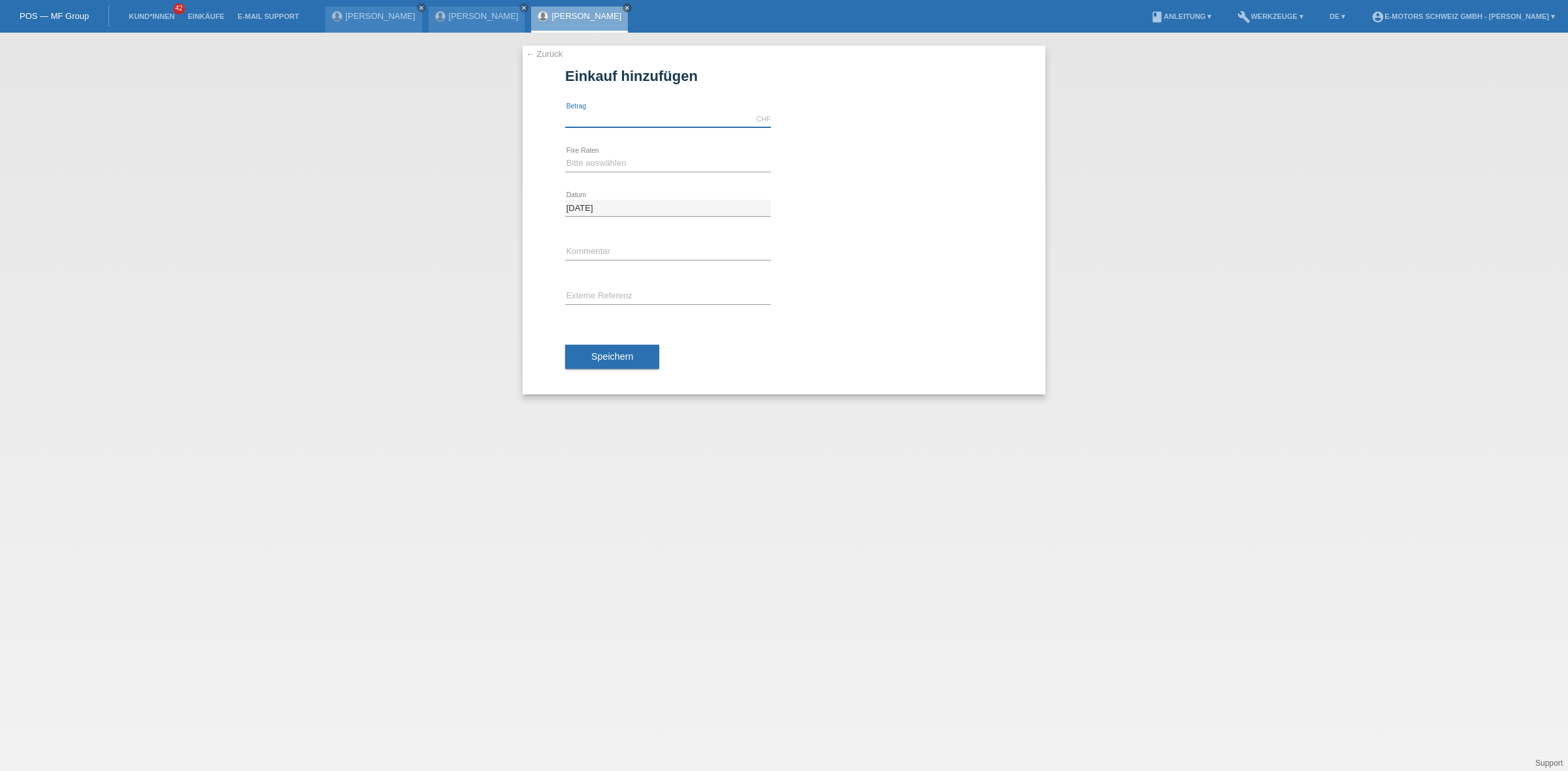
click at [681, 116] on input "text" at bounding box center [668, 119] width 206 height 16
type input "5000.00"
click at [600, 169] on select "Bitte auswählen 12 Raten 24 Raten 36 Raten 48 Raten" at bounding box center [668, 163] width 206 height 16
select select "214"
click at [565, 155] on select "Bitte auswählen 12 Raten 24 Raten 36 Raten 48 Raten" at bounding box center [668, 163] width 206 height 16
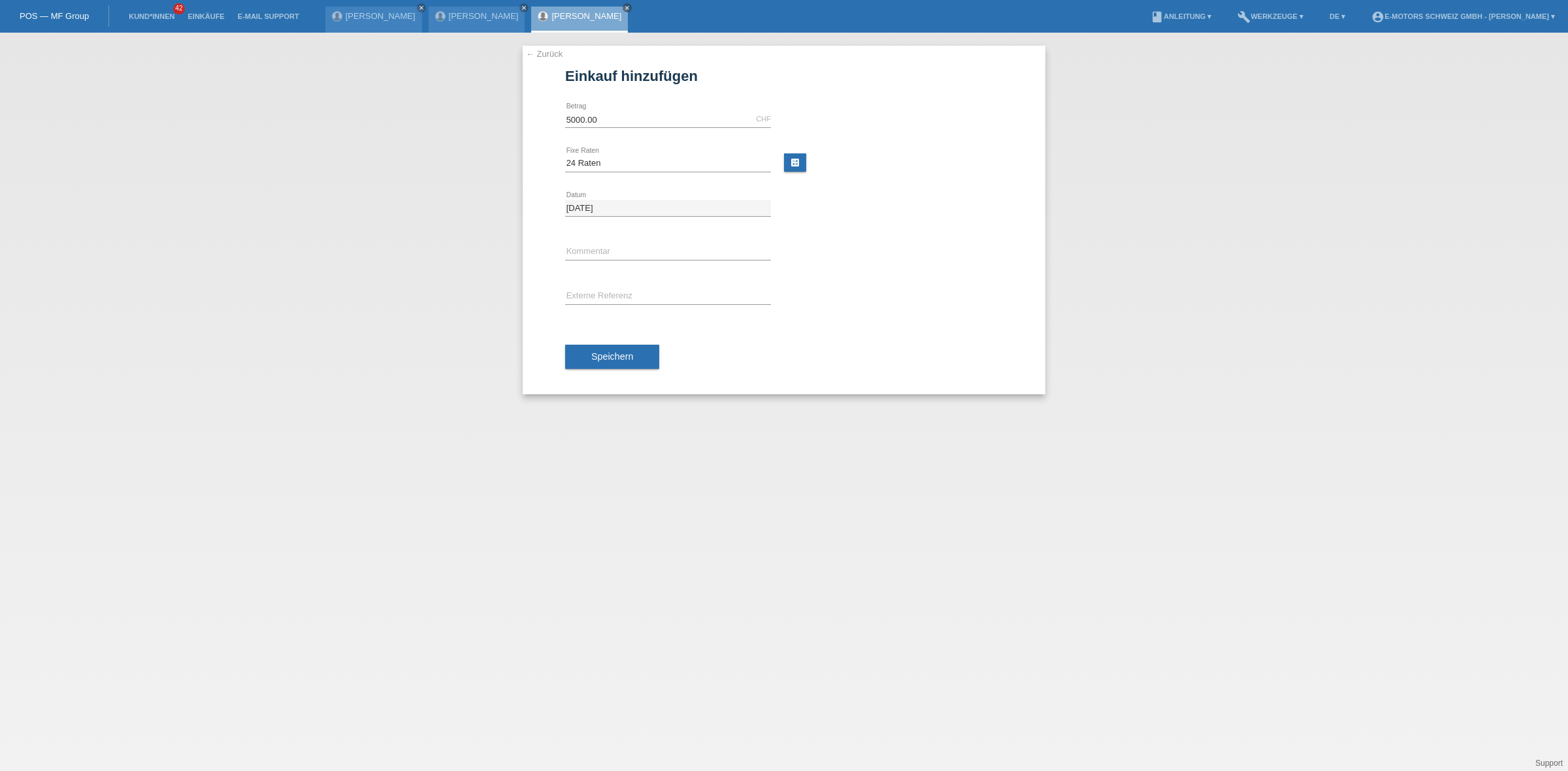
click at [631, 370] on div "Speichern" at bounding box center [784, 357] width 438 height 76
click at [630, 365] on button "Speichern" at bounding box center [612, 357] width 94 height 24
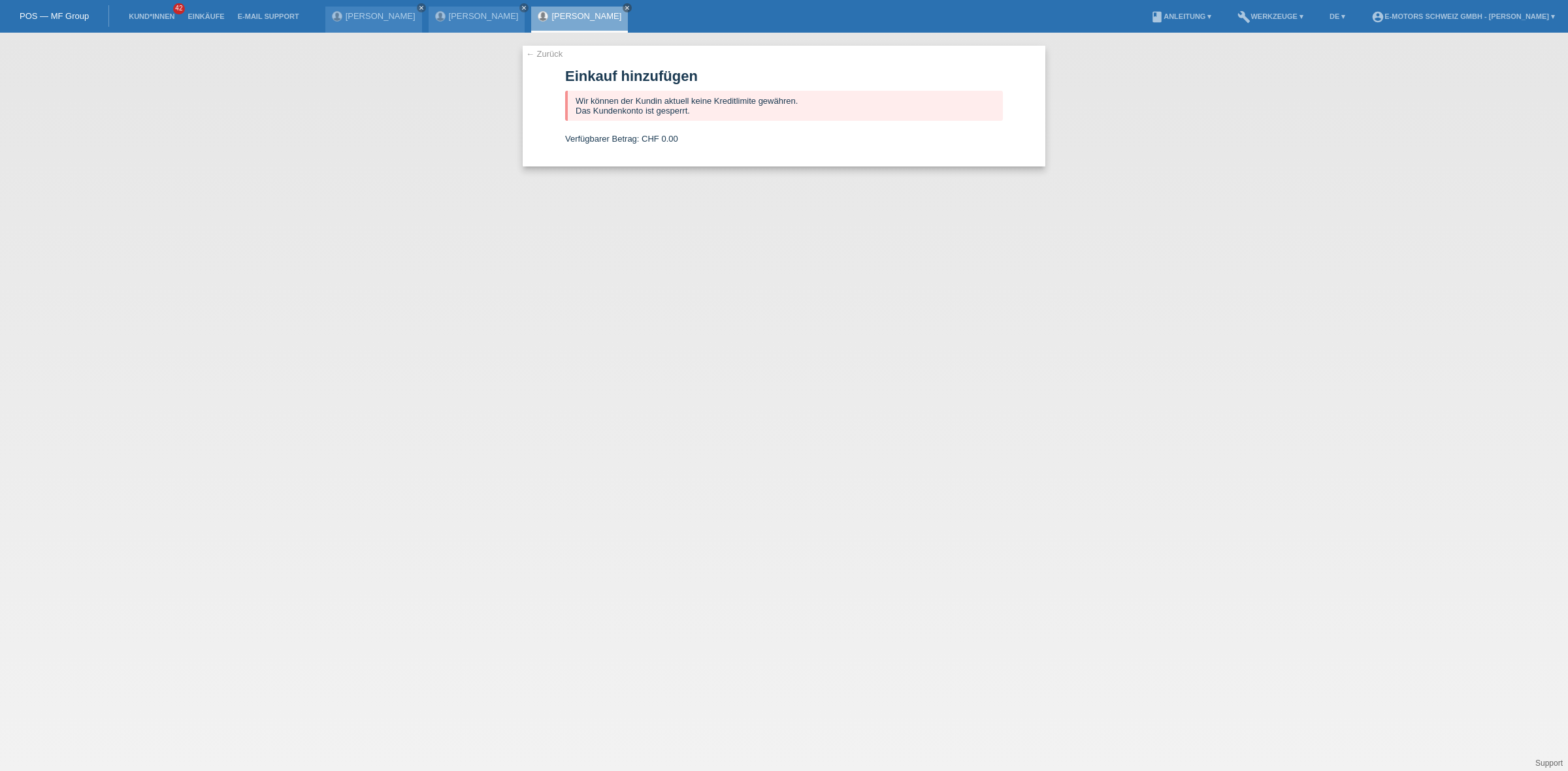
click at [620, 16] on link "[PERSON_NAME]" at bounding box center [586, 16] width 70 height 10
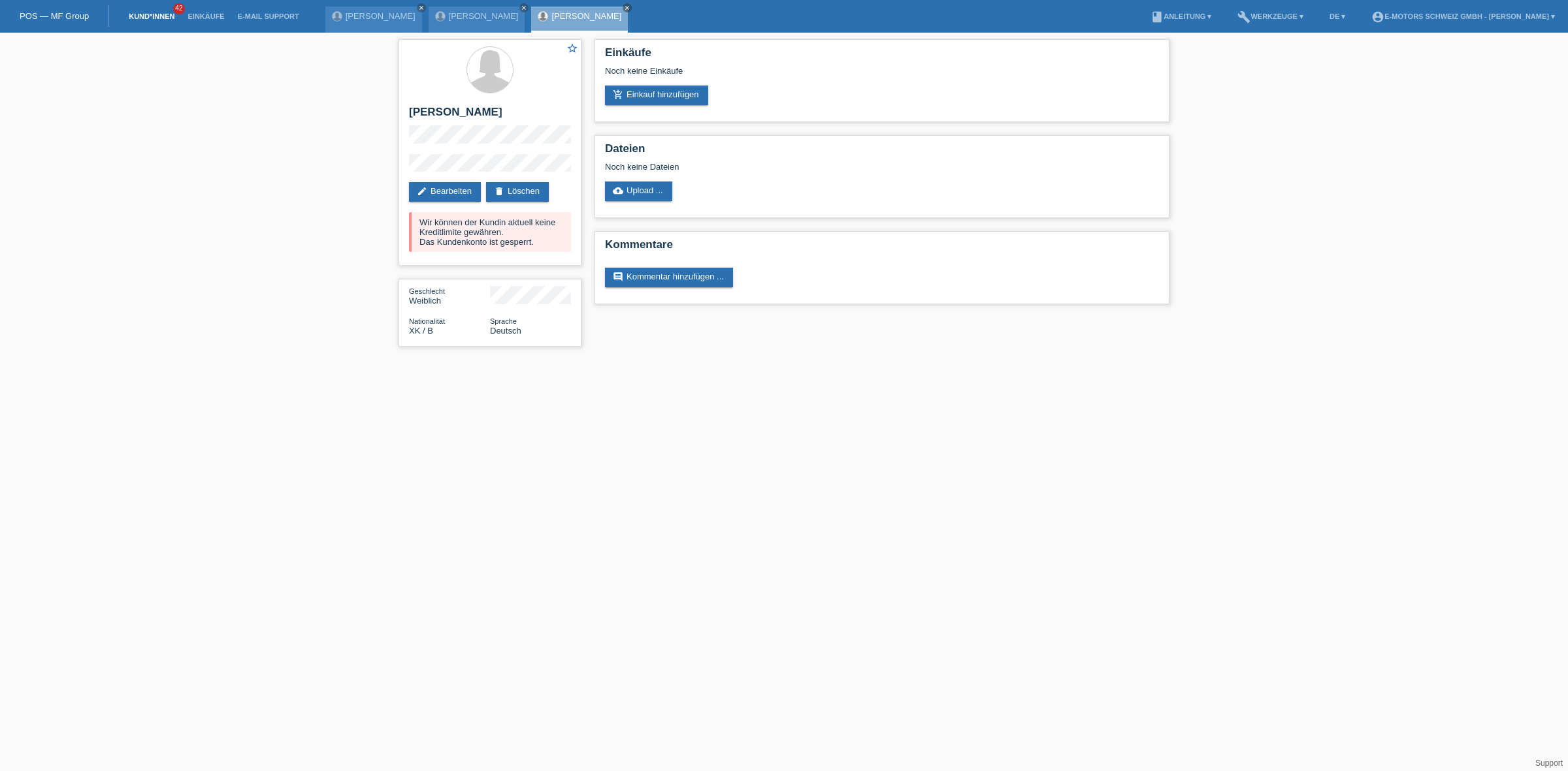
click at [154, 15] on link "Kund*innen" at bounding box center [151, 16] width 59 height 8
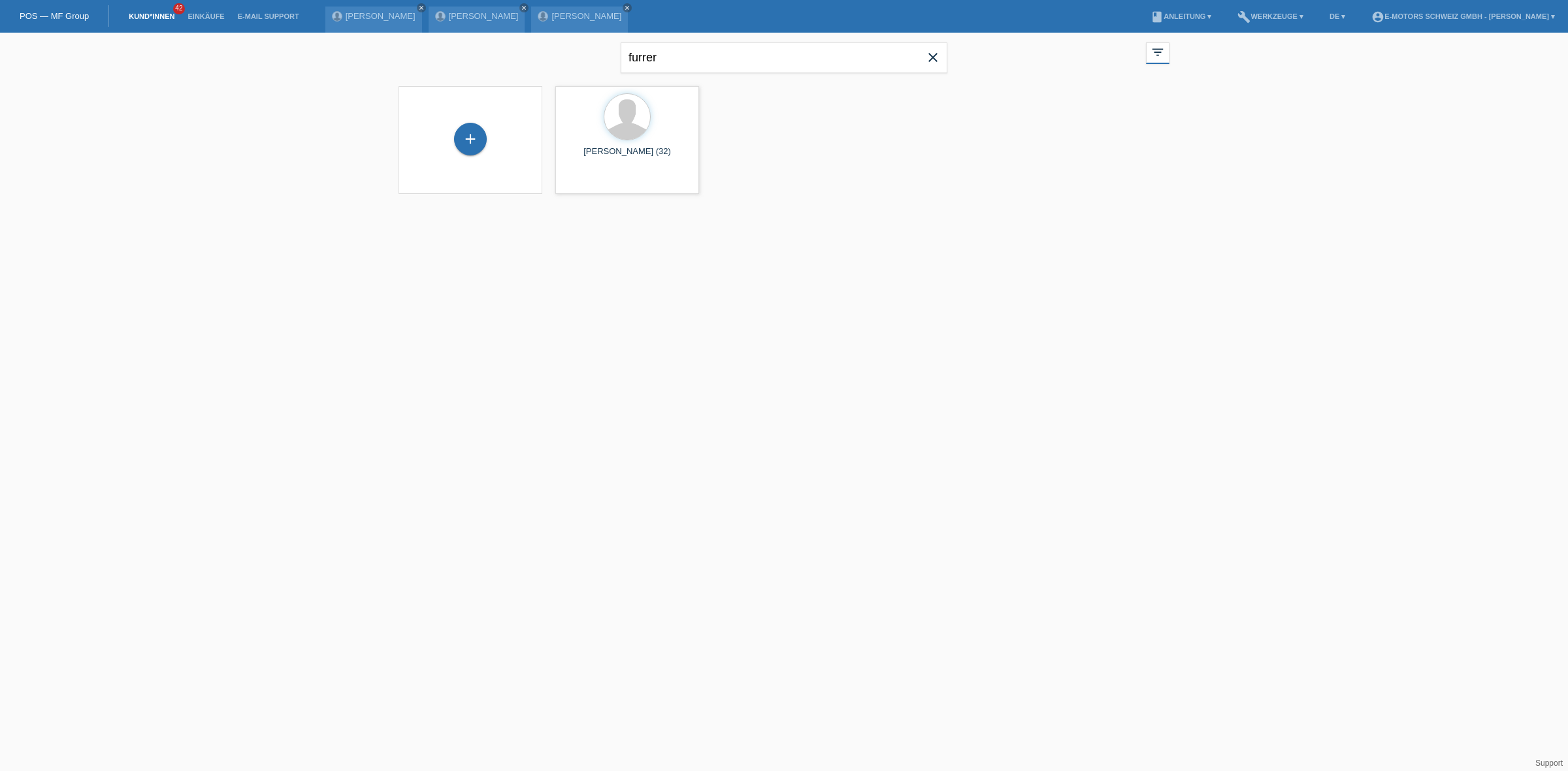
click at [172, 10] on li "Kund*innen 42" at bounding box center [151, 16] width 59 height 33
click at [188, 13] on link "Einkäufe" at bounding box center [206, 16] width 50 height 8
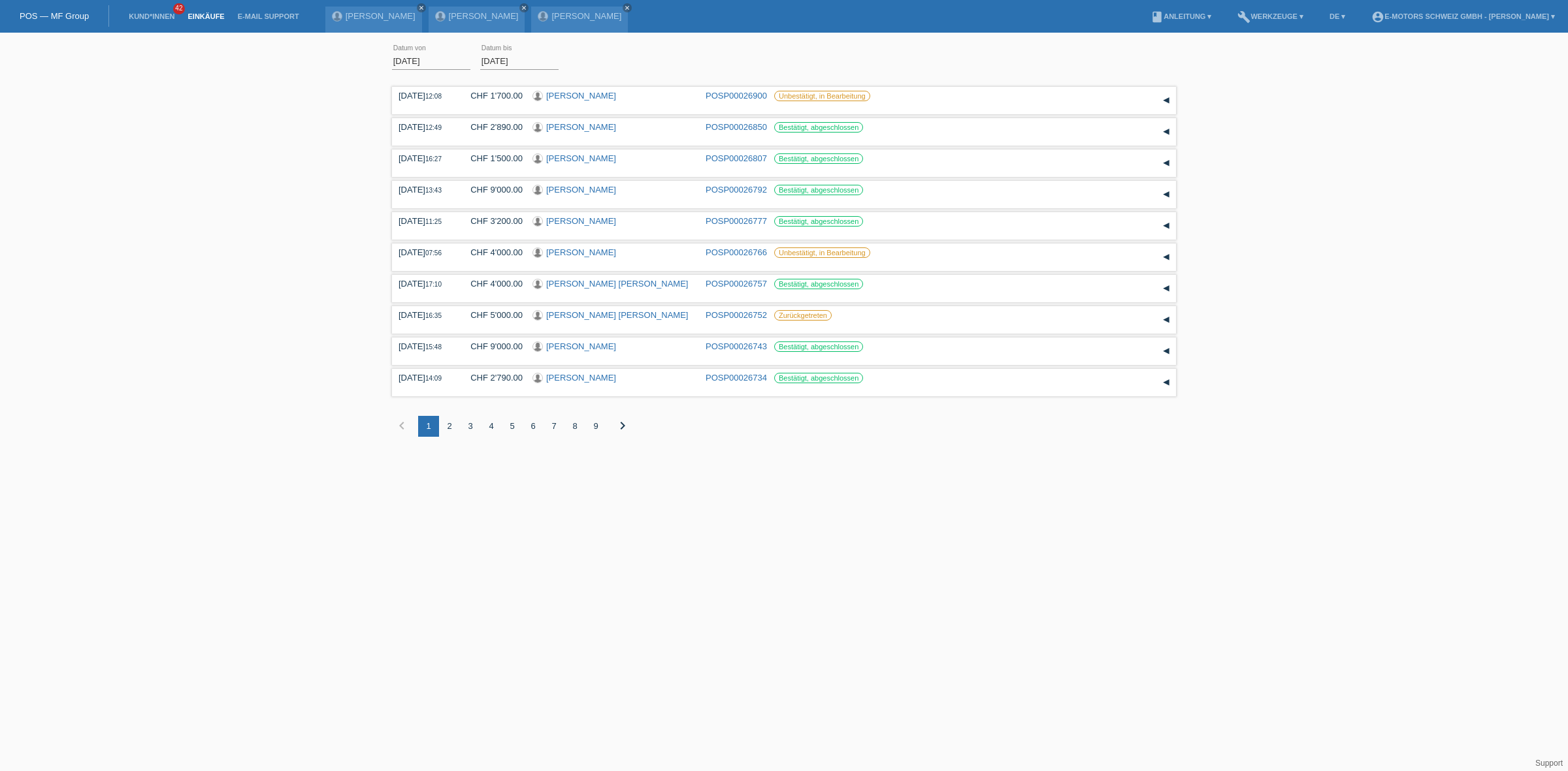
click at [161, 10] on li "Kund*innen 42" at bounding box center [151, 16] width 59 height 33
click at [159, 18] on link "Kund*innen" at bounding box center [151, 16] width 59 height 8
